Goal: Find specific page/section: Find specific page/section

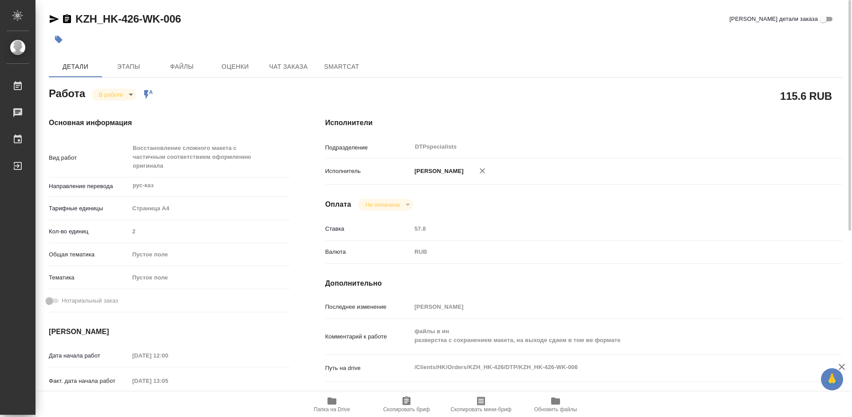
click at [335, 405] on icon "button" at bounding box center [332, 401] width 11 height 11
click at [115, 94] on body "🙏 .cls-1 fill:#fff; AWATERA Работы 0 Чаты График Выйти KZH_HK-426-WK-006 Кратко…" at bounding box center [426, 208] width 852 height 417
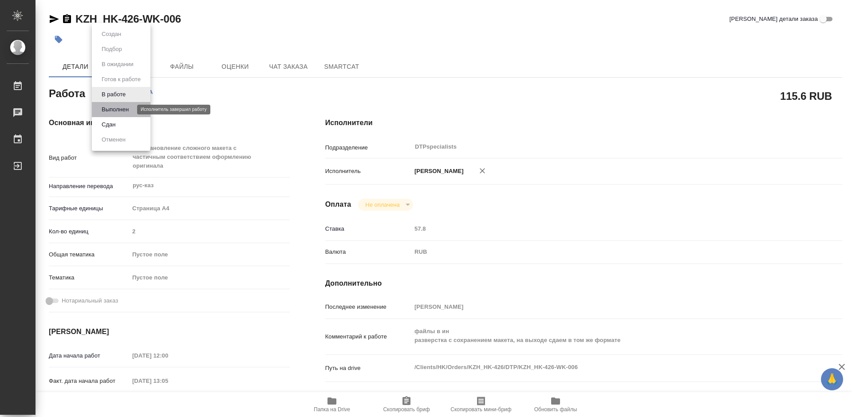
click at [111, 110] on button "Выполнен" at bounding box center [115, 110] width 32 height 10
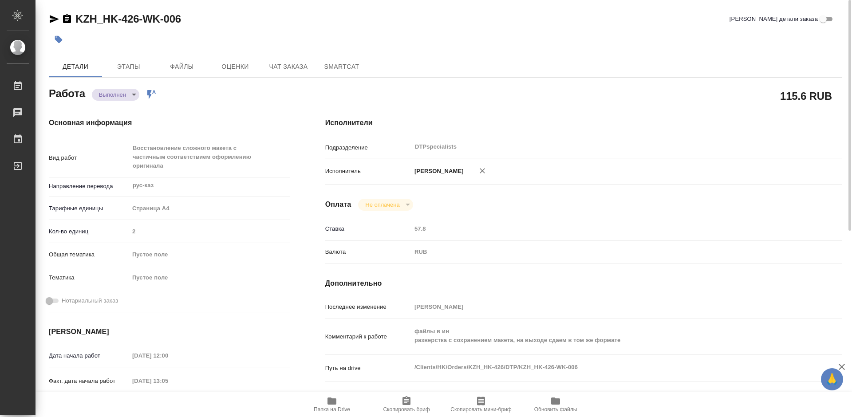
type textarea "x"
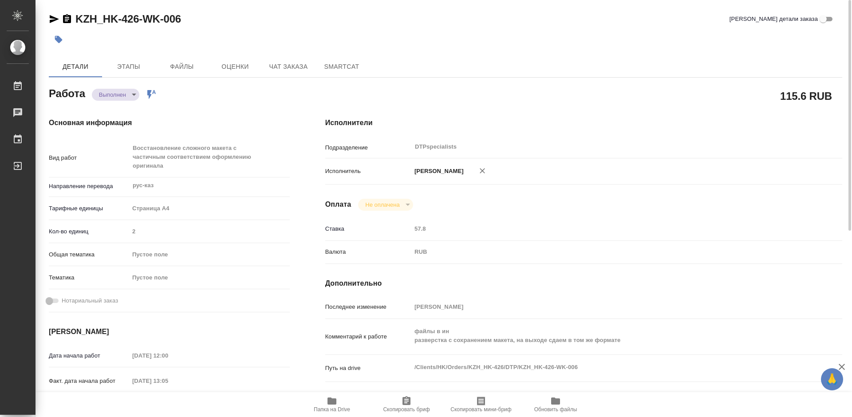
type textarea "x"
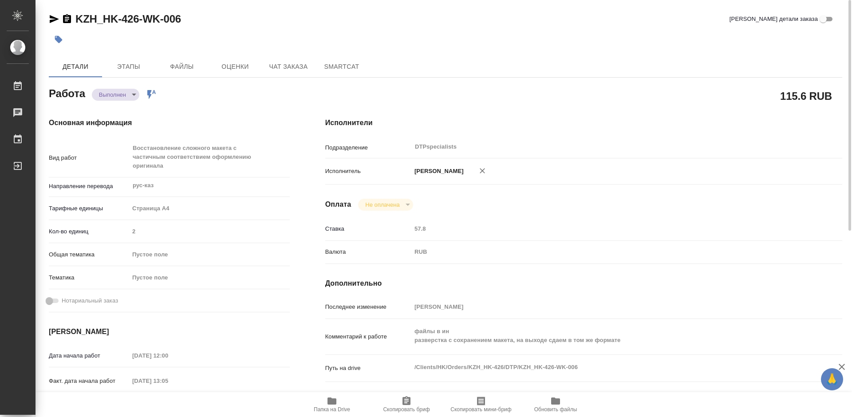
type textarea "x"
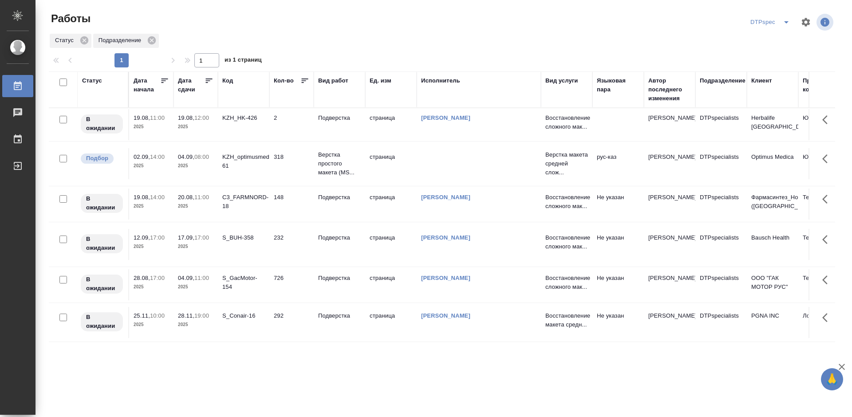
click at [209, 79] on icon at bounding box center [209, 80] width 9 height 9
